Goal: Task Accomplishment & Management: Use online tool/utility

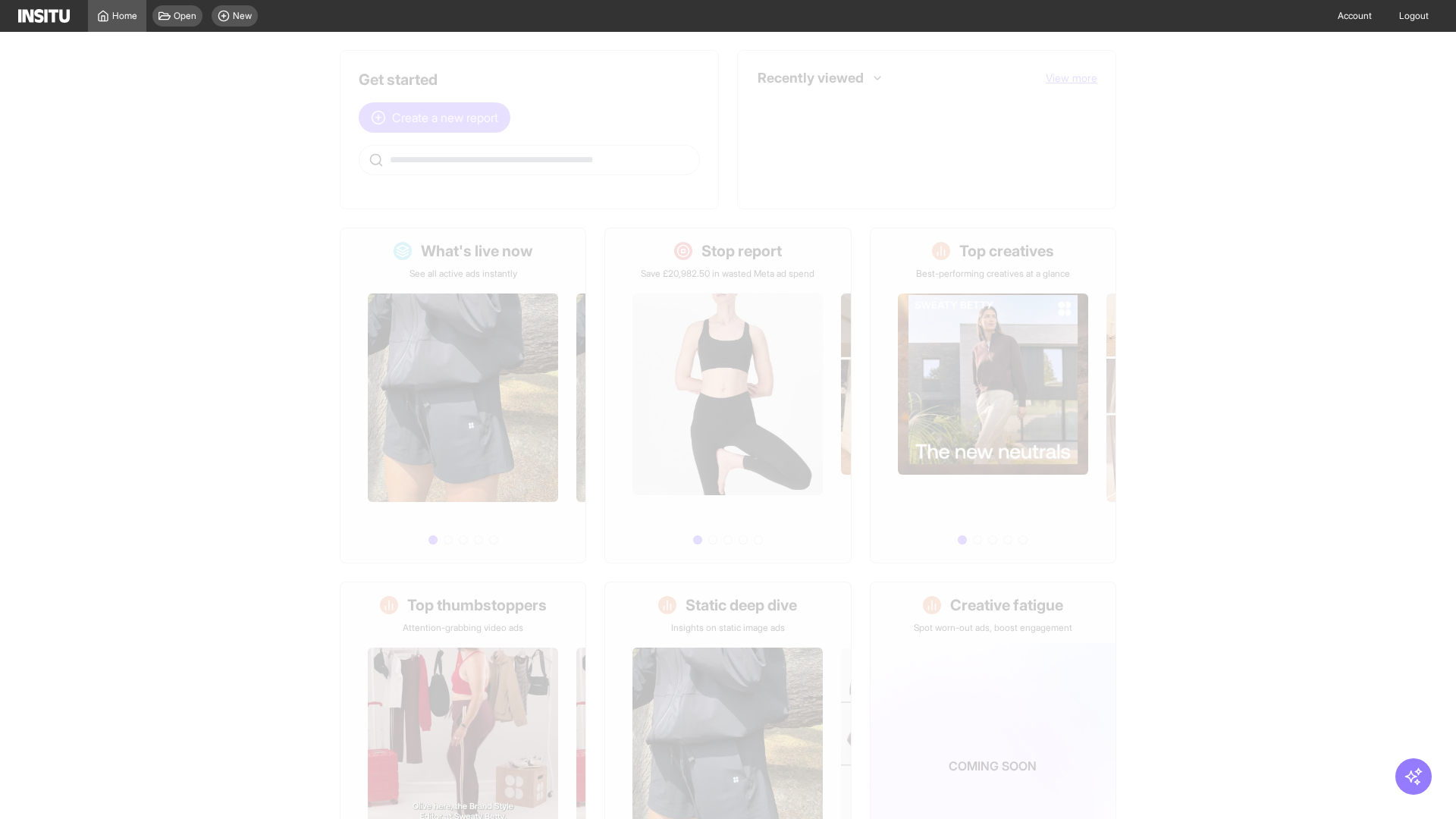
click at [438, 108] on span "Create a new report" at bounding box center [445, 117] width 106 height 18
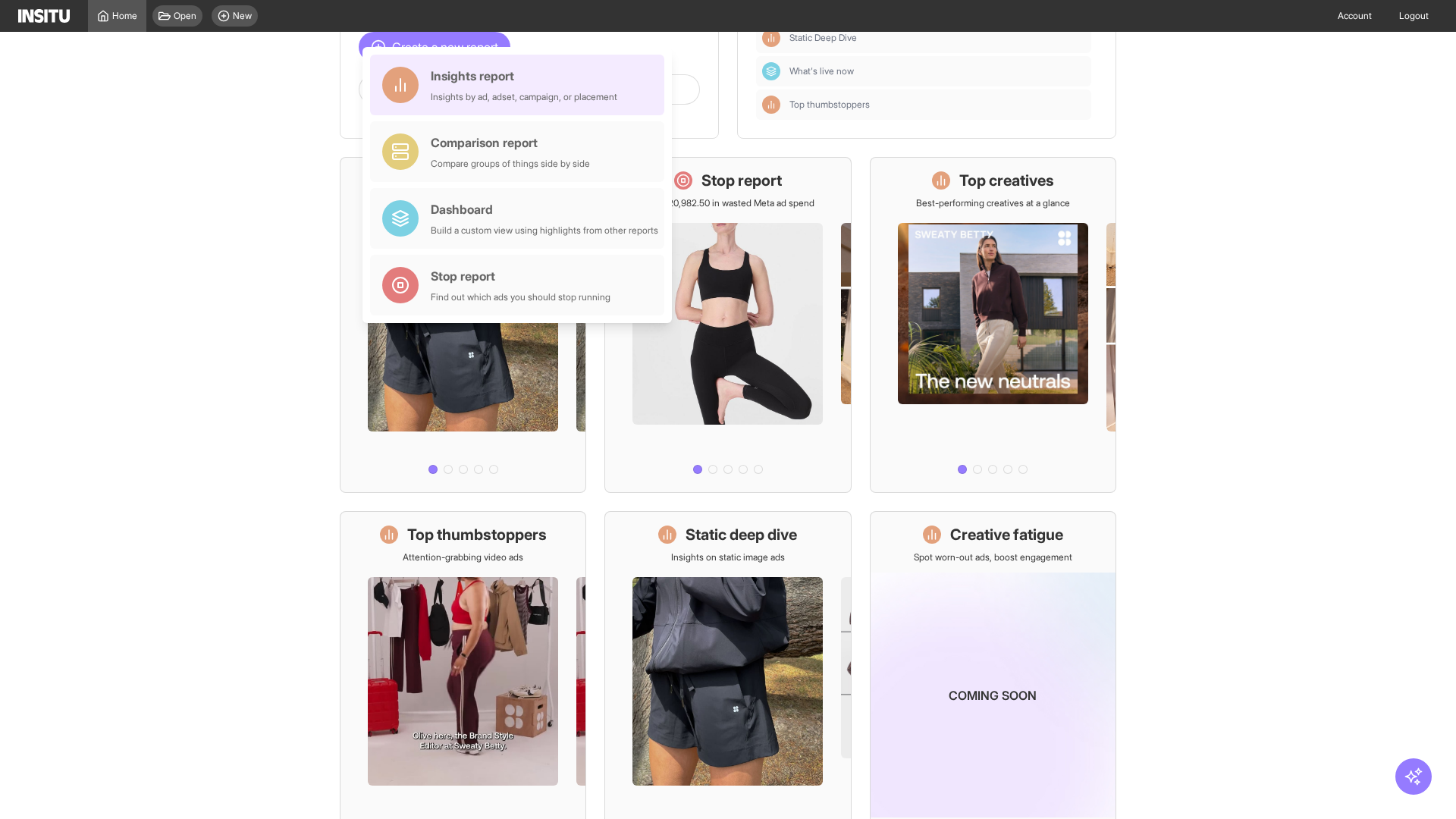
click at [521, 85] on div "Insights report Insights by ad, adset, campaign, or placement" at bounding box center [524, 85] width 186 height 37
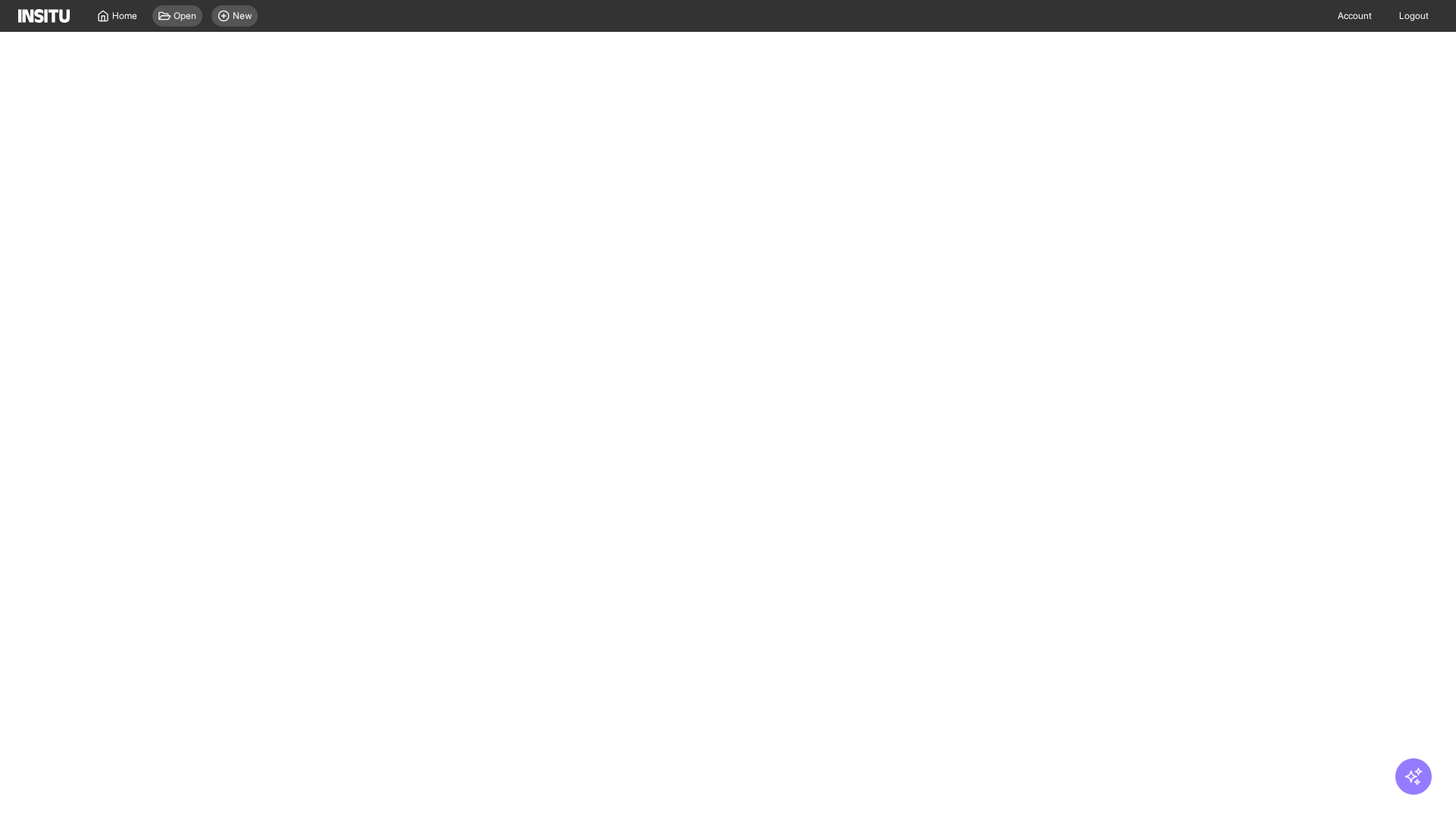
select select "**"
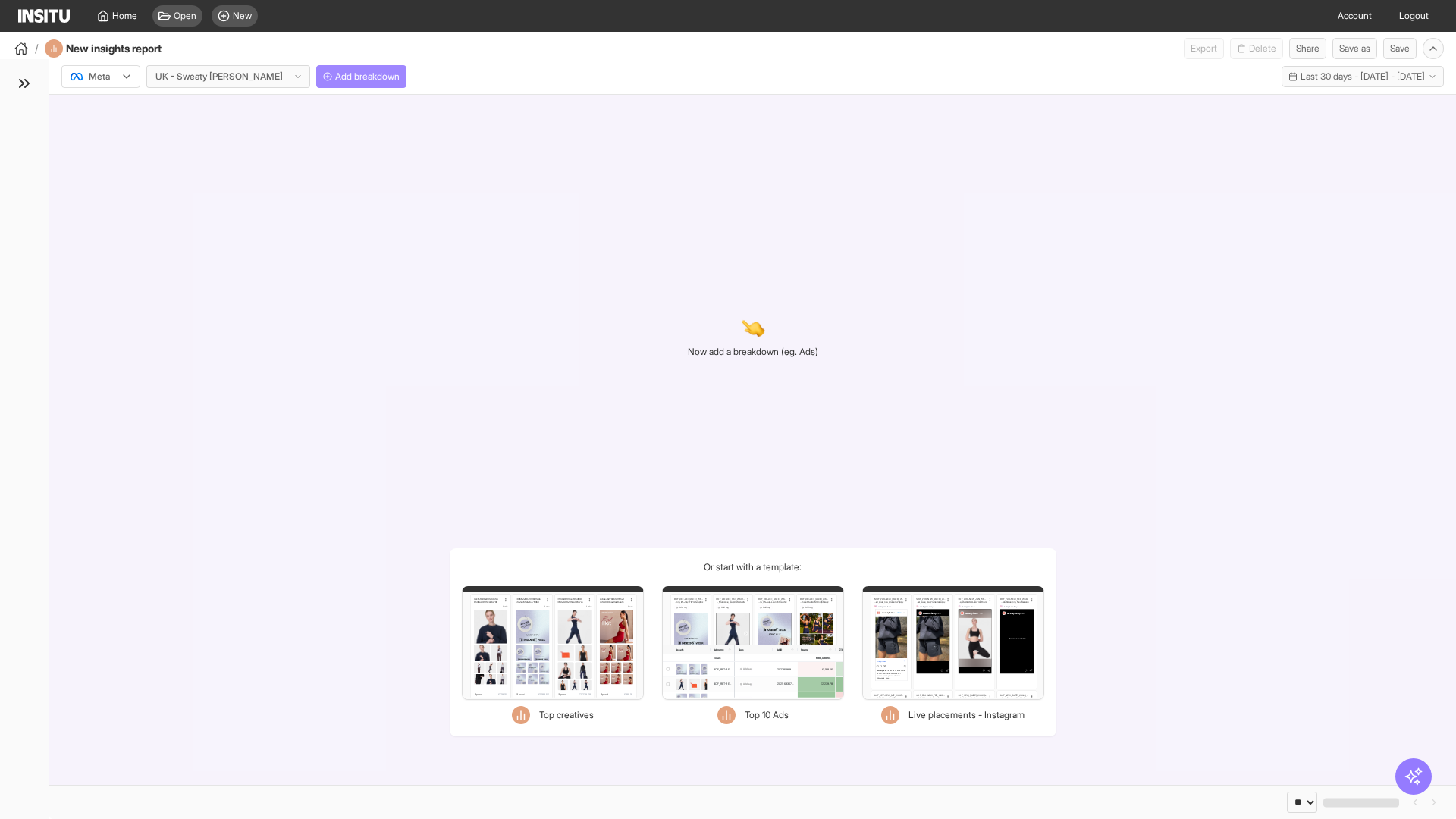
click at [335, 77] on span "Add breakdown" at bounding box center [367, 77] width 64 height 12
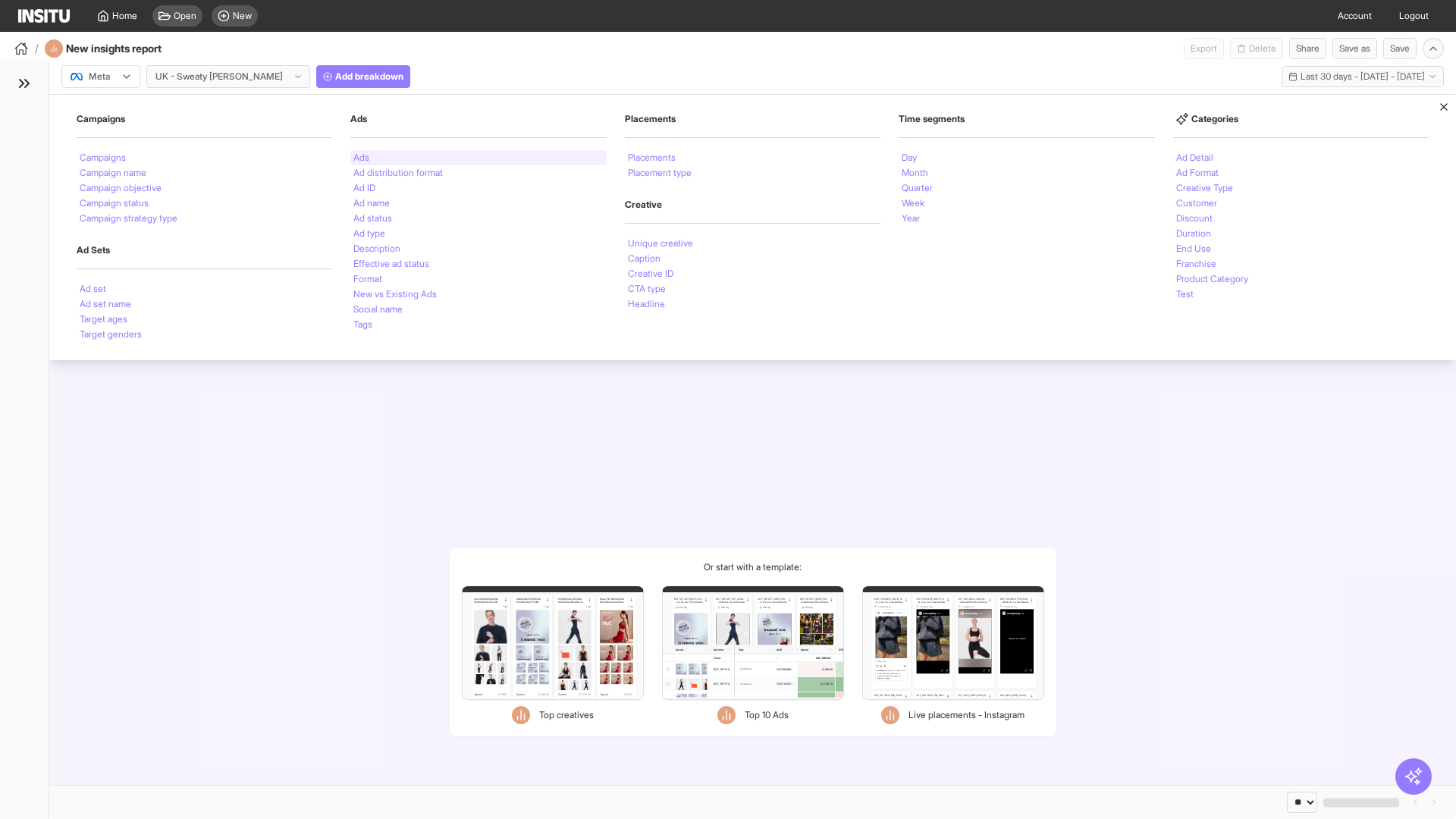
click at [361, 158] on li "Ads" at bounding box center [361, 157] width 16 height 9
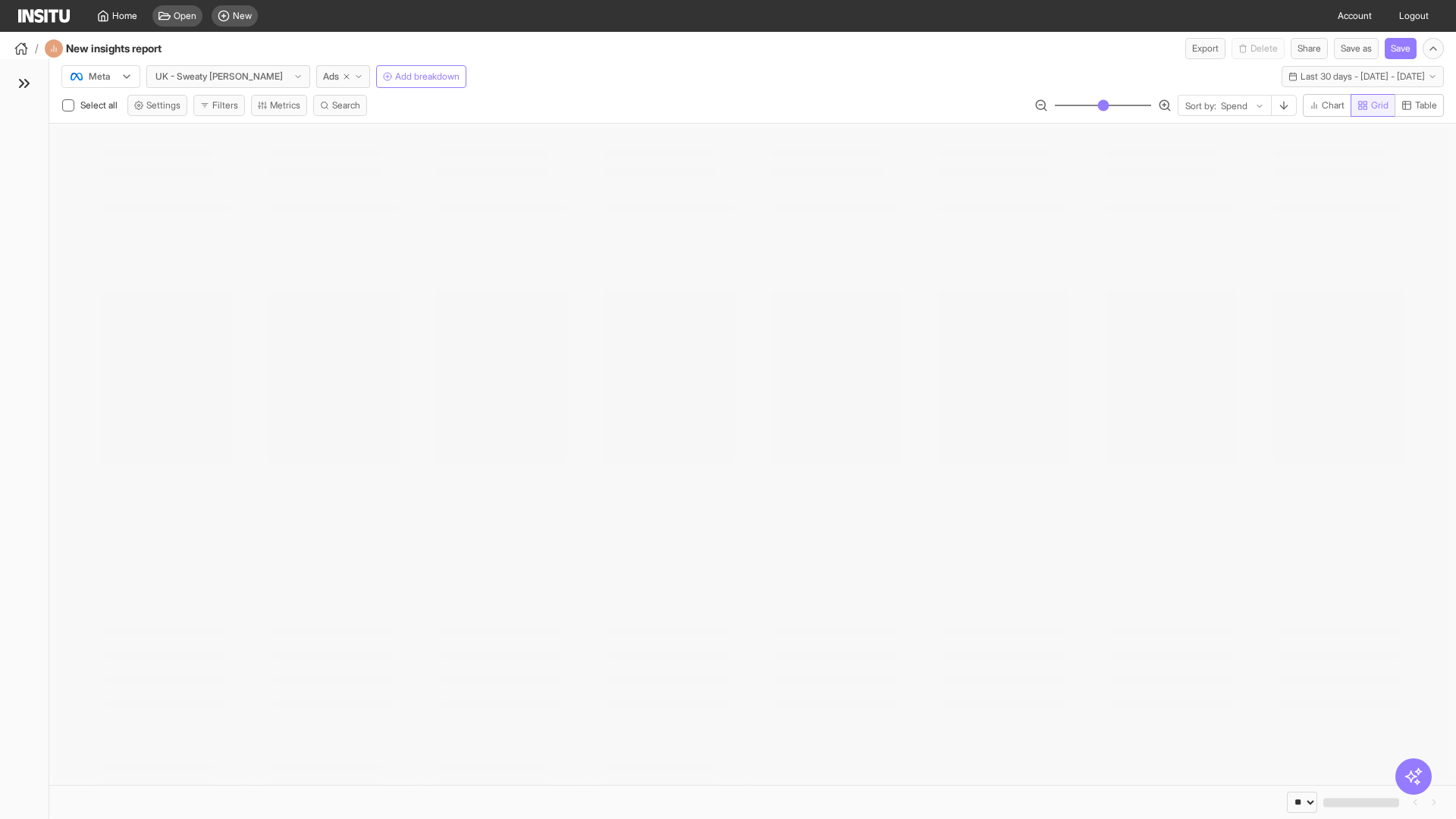
click at [1371, 105] on span "Grid" at bounding box center [1380, 105] width 17 height 12
